Goal: Information Seeking & Learning: Learn about a topic

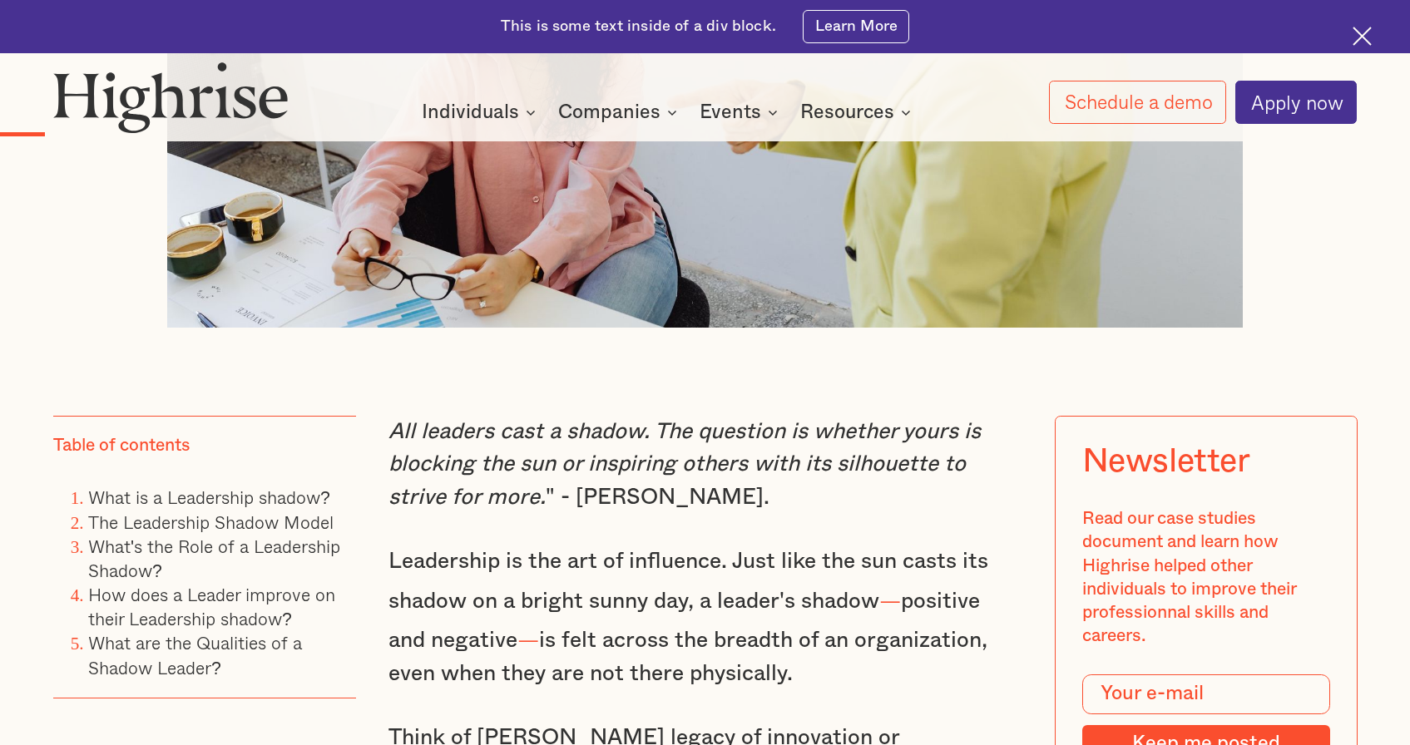
scroll to position [1327, 0]
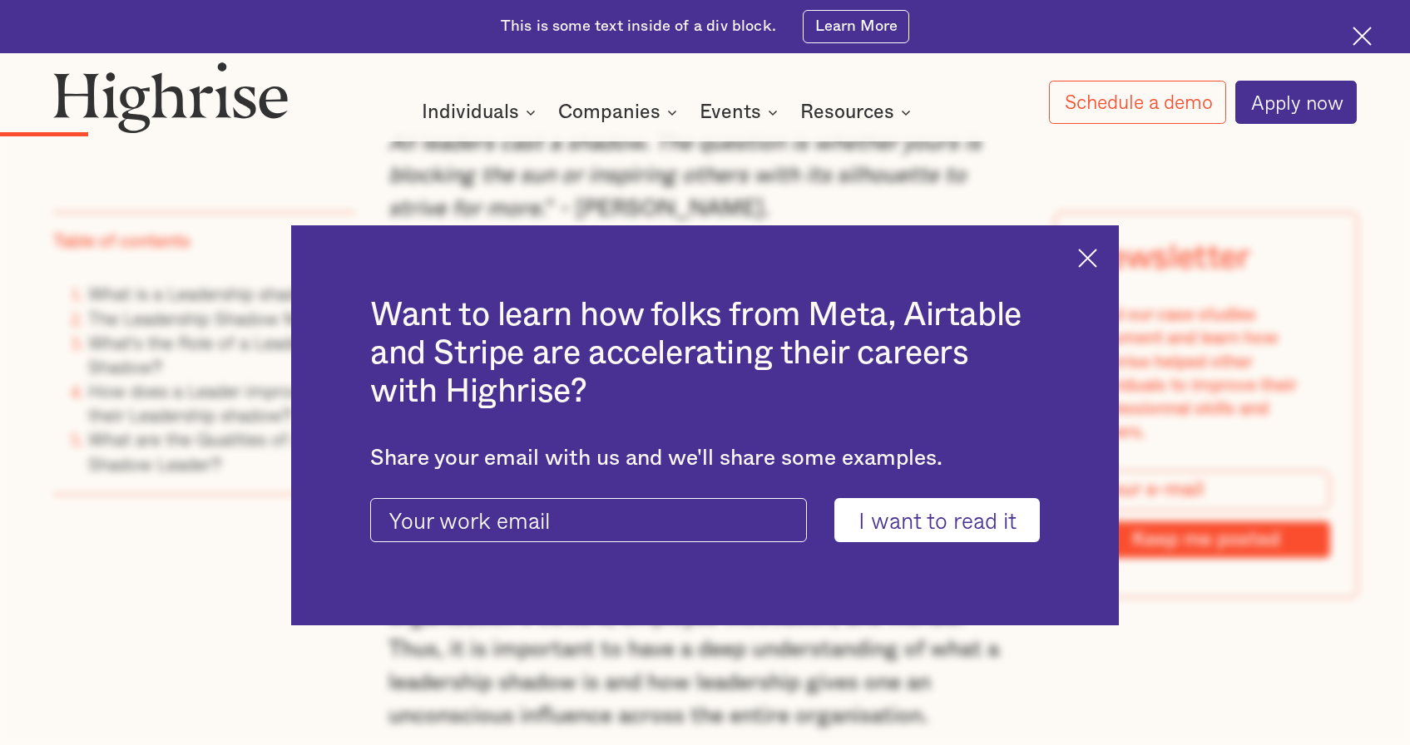
click at [1089, 255] on img at bounding box center [1087, 258] width 19 height 19
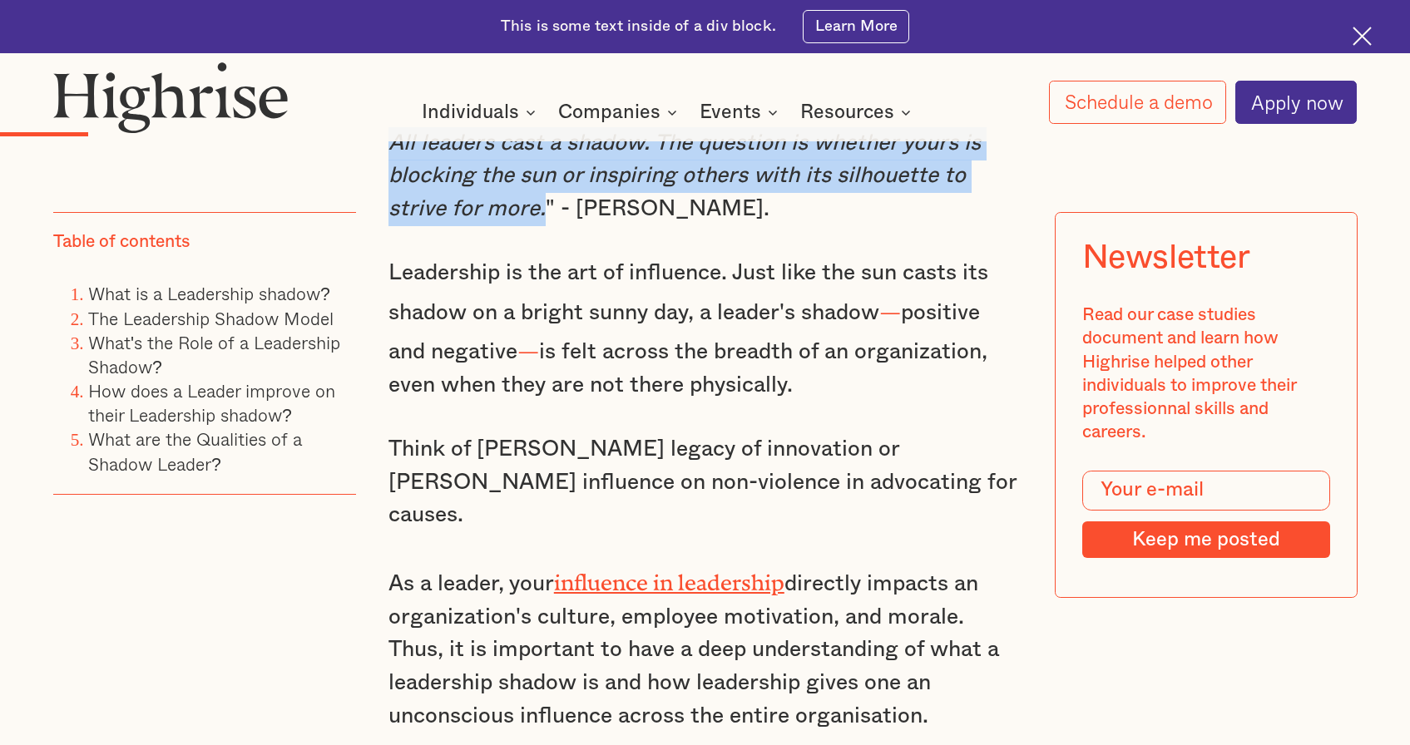
drag, startPoint x: 388, startPoint y: 152, endPoint x: 542, endPoint y: 217, distance: 166.2
click at [542, 217] on p "All leaders cast a shadow. The question is whether yours is blocking the sun or…" at bounding box center [704, 176] width 633 height 99
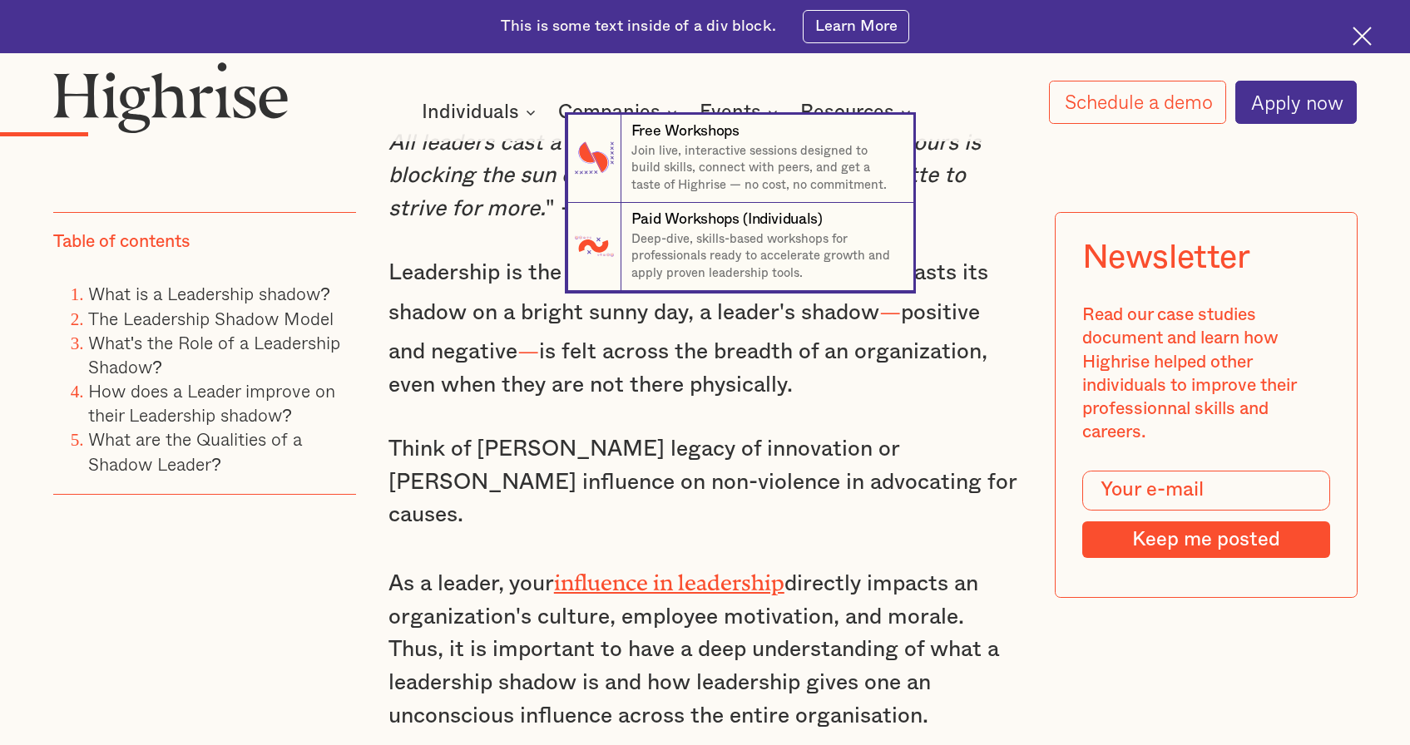
click at [536, 233] on nav "7 Free Workshops Join live, interactive sessions designed to build skills, conn…" at bounding box center [705, 203] width 1410 height 176
click at [459, 173] on nav "7 Free Workshops Join live, interactive sessions designed to build skills, conn…" at bounding box center [705, 203] width 1410 height 176
click at [940, 152] on nav "7 Free Workshops Join live, interactive sessions designed to build skills, conn…" at bounding box center [705, 203] width 1410 height 176
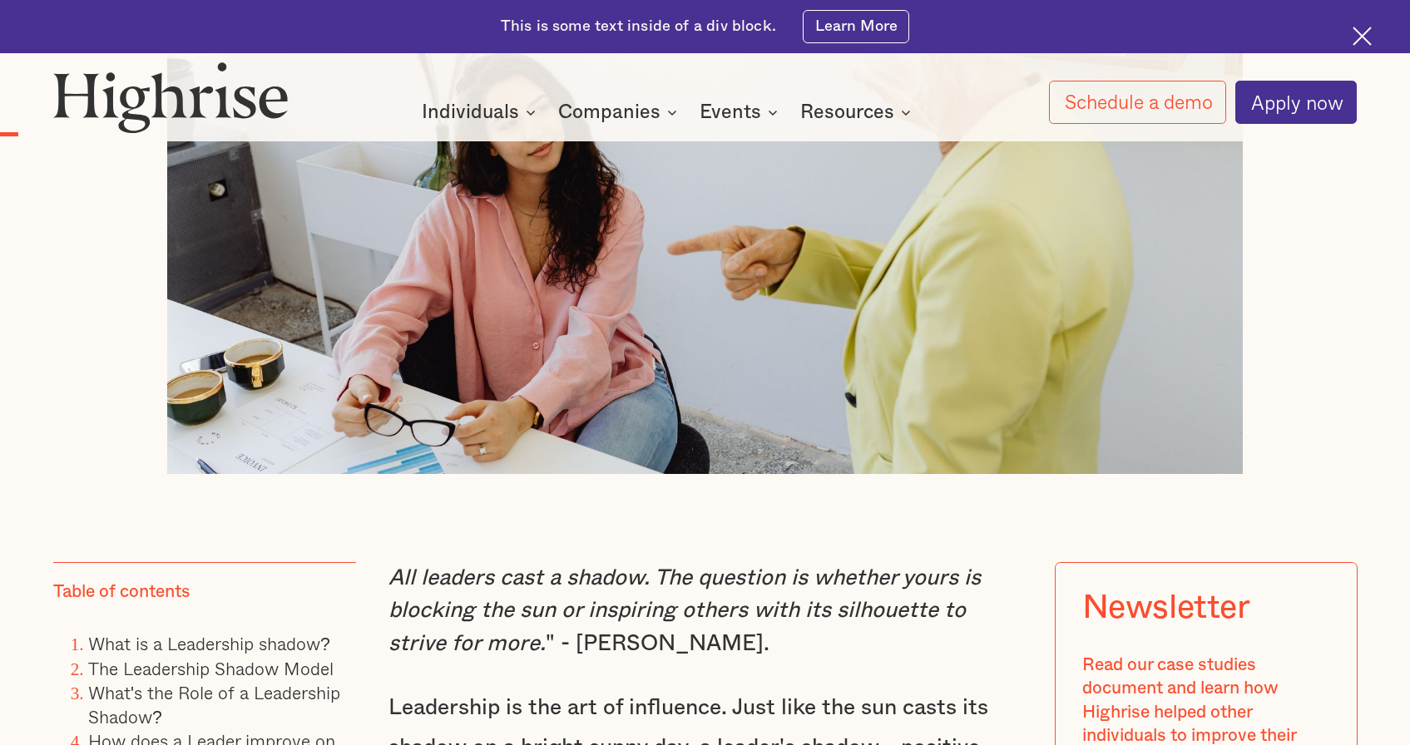
scroll to position [1118, 0]
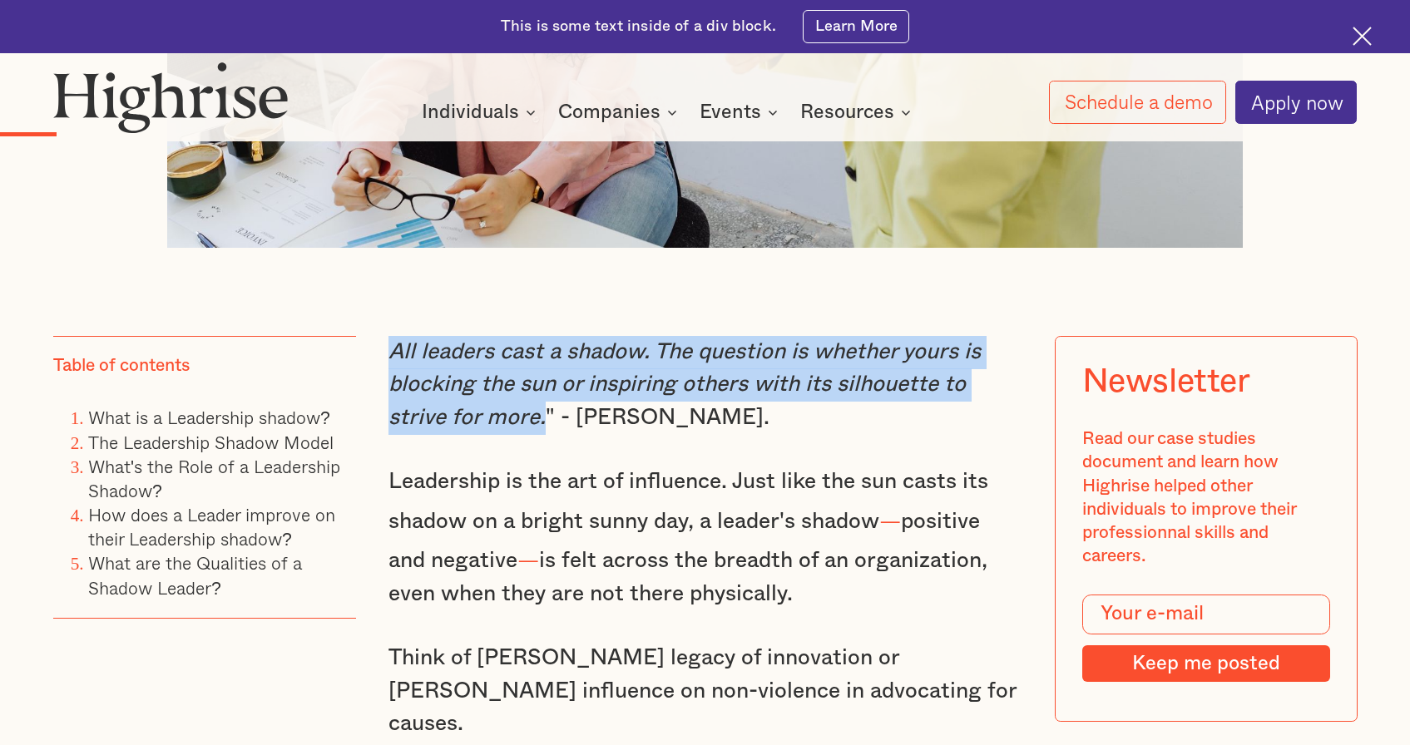
drag, startPoint x: 390, startPoint y: 362, endPoint x: 539, endPoint y: 433, distance: 164.8
click at [539, 428] on em "All leaders cast a shadow. The question is whether yours is blocking the sun or…" at bounding box center [684, 384] width 592 height 87
copy em "All leaders cast a shadow. The question is whether yours is blocking the sun or…"
